Goal: Transaction & Acquisition: Purchase product/service

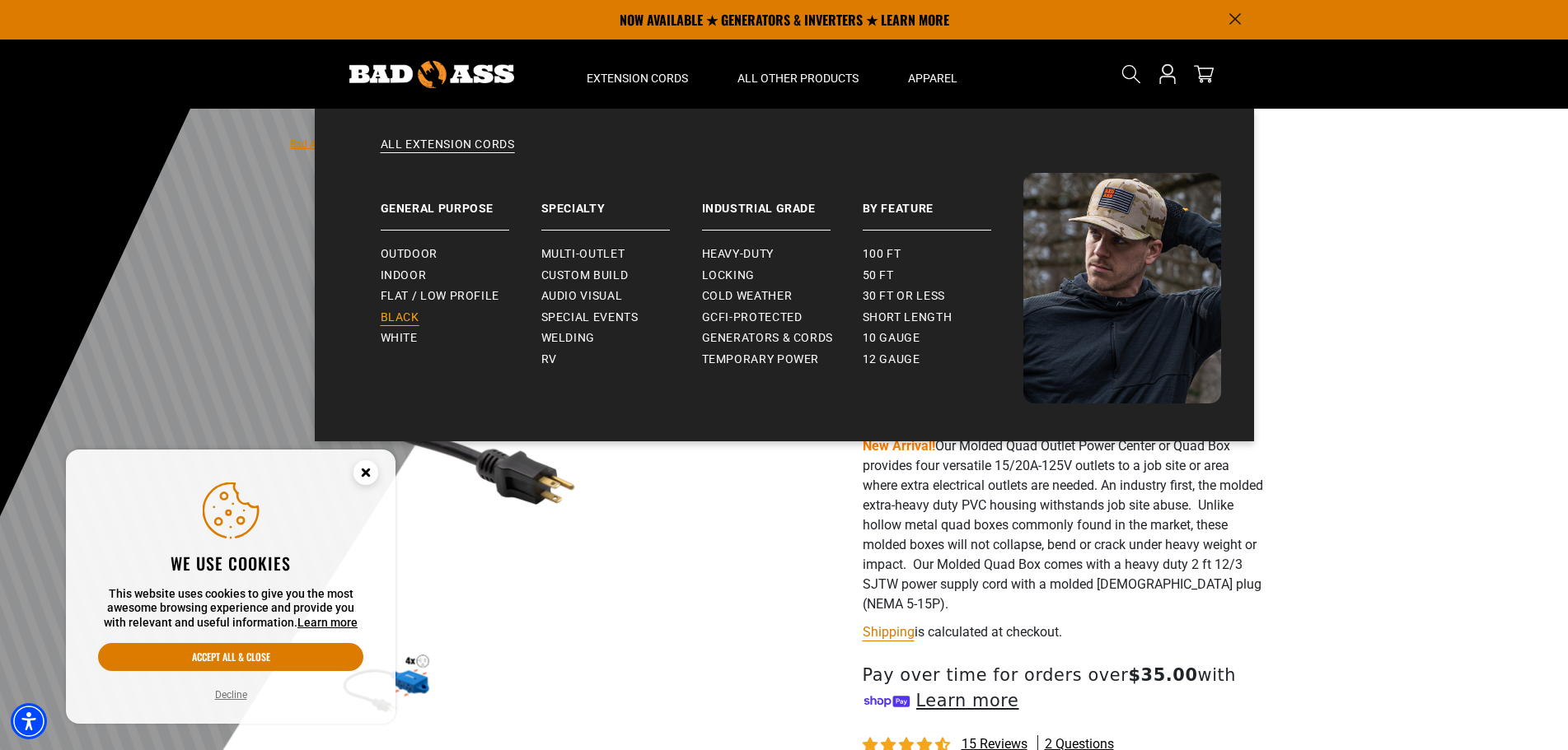
click at [406, 315] on span "Black" at bounding box center [400, 318] width 39 height 15
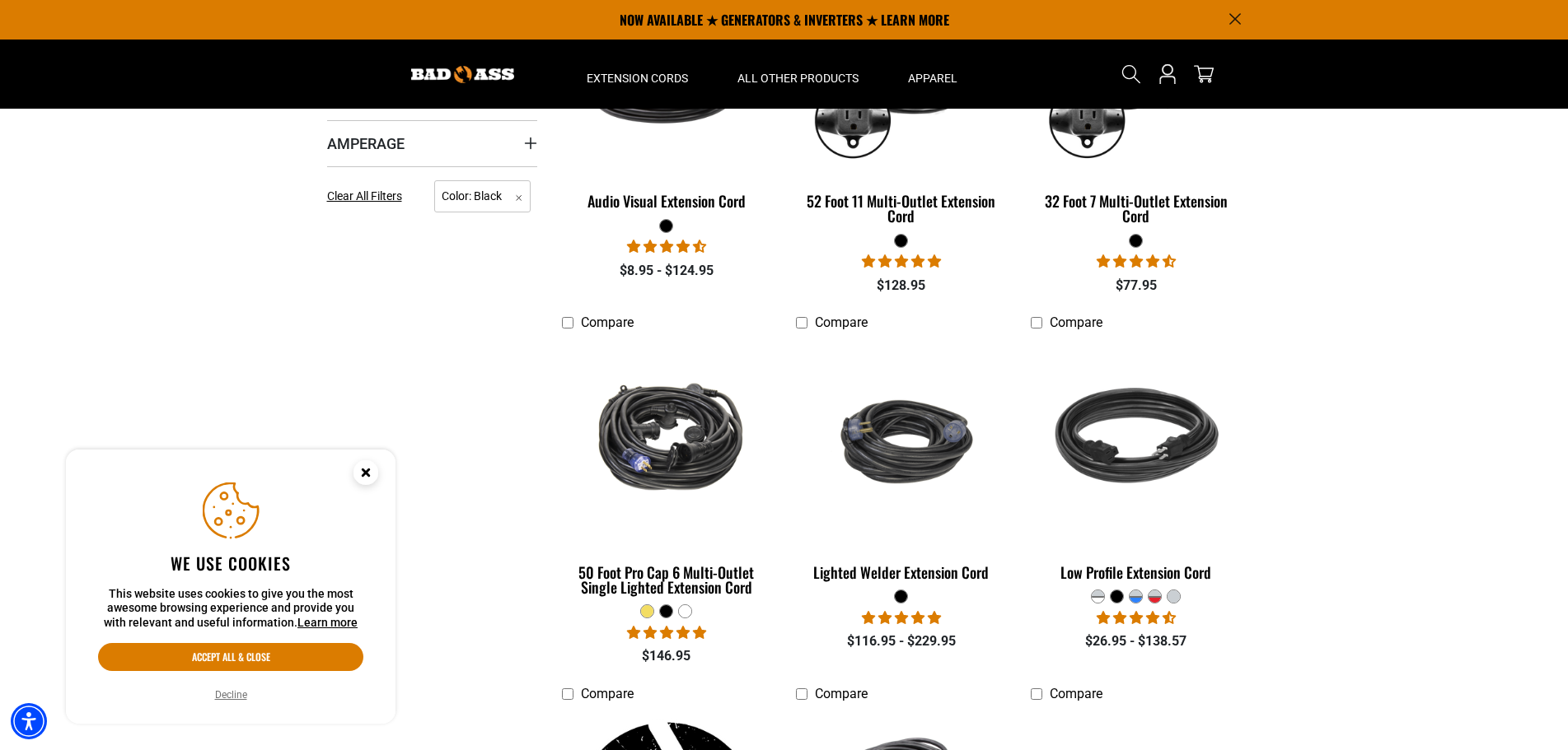
scroll to position [374, 0]
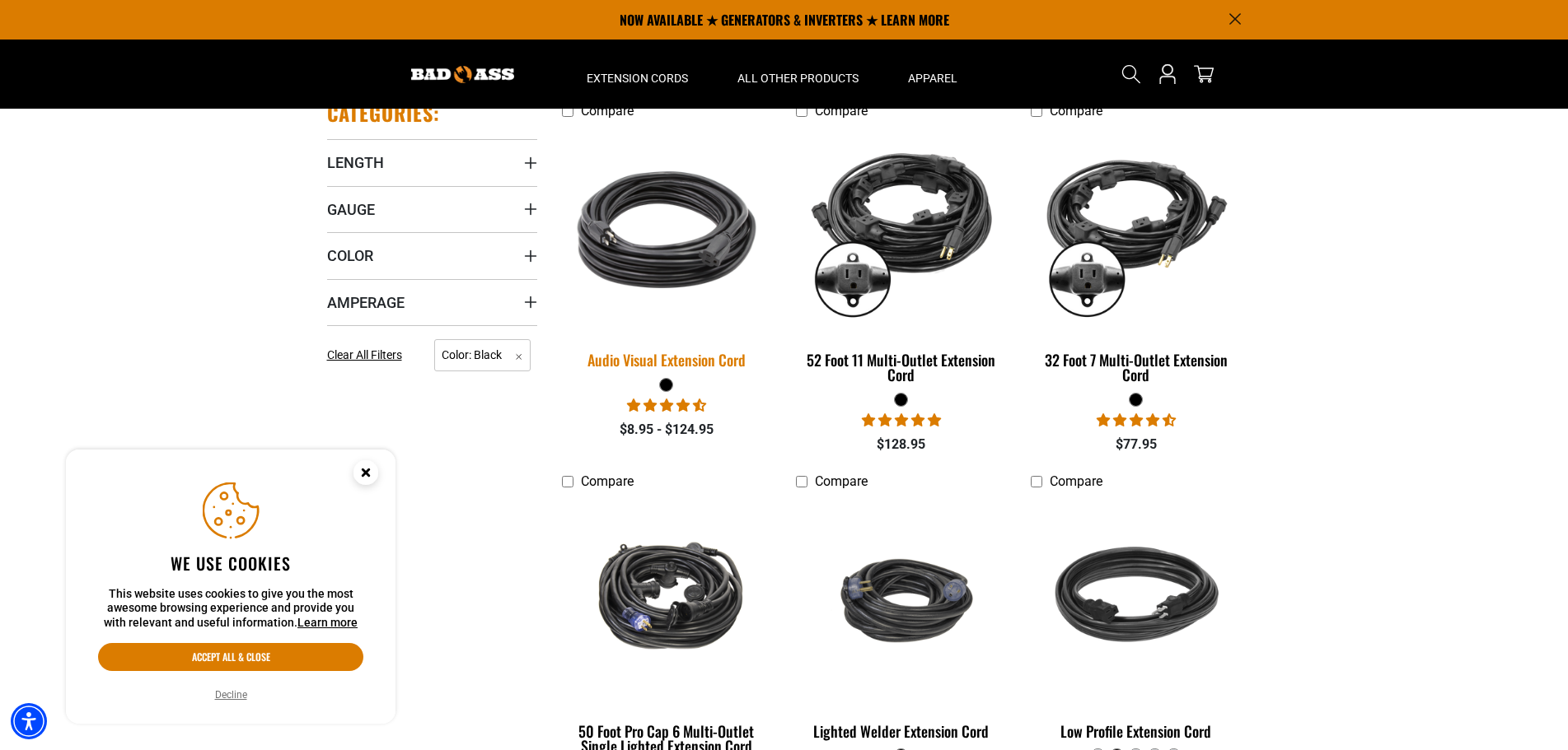
click at [662, 229] on img at bounding box center [666, 230] width 231 height 211
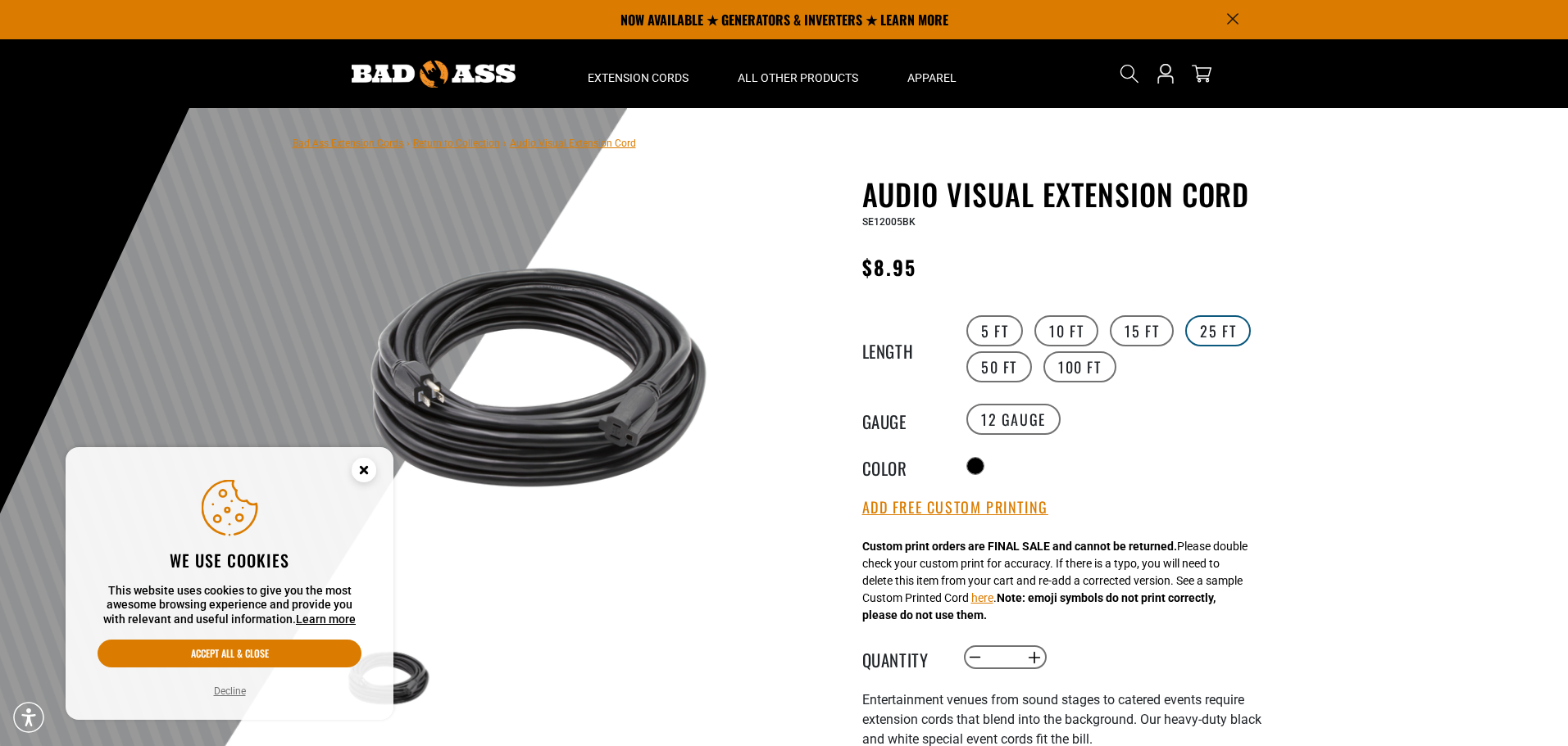
click at [1212, 329] on label "25 FT" at bounding box center [1217, 331] width 65 height 31
